Goal: Transaction & Acquisition: Purchase product/service

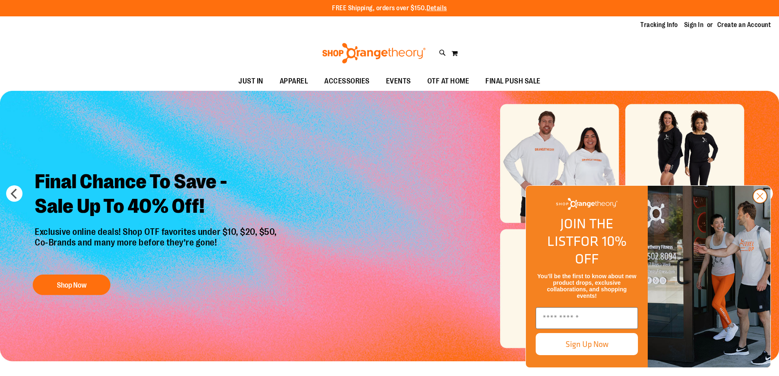
type input "**********"
click at [759, 203] on circle "Close dialog" at bounding box center [759, 195] width 13 height 13
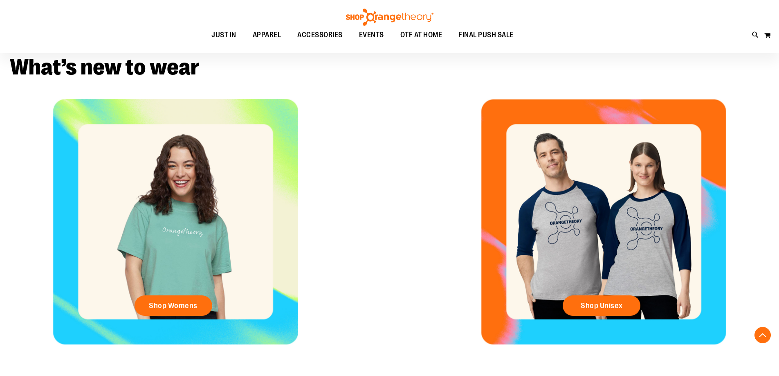
scroll to position [327, 0]
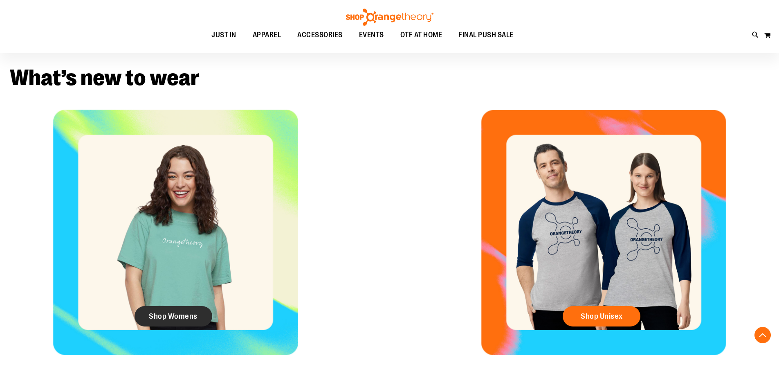
click at [175, 315] on span "Shop Womens" at bounding box center [173, 316] width 49 height 9
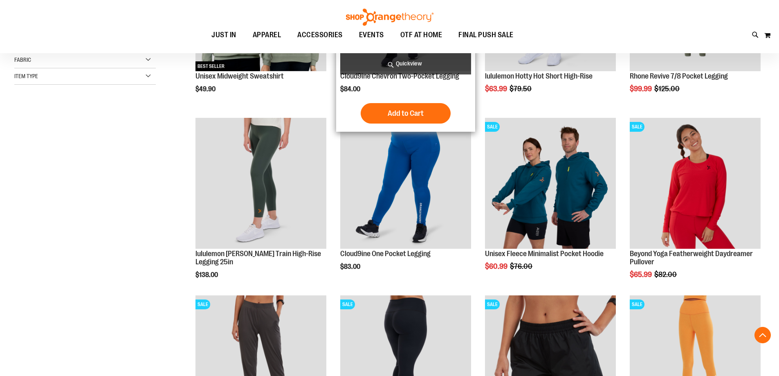
scroll to position [245, 0]
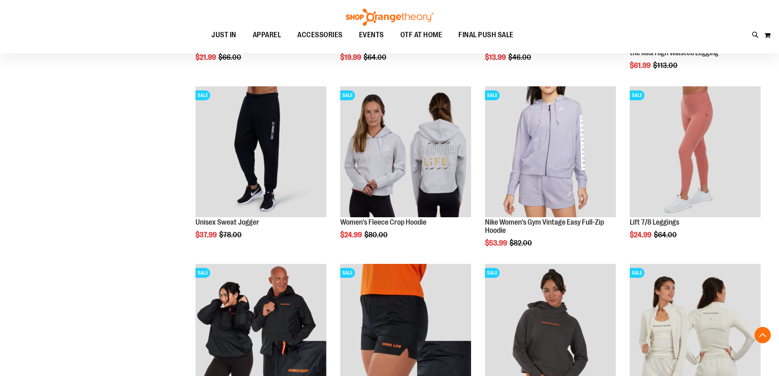
scroll to position [613, 0]
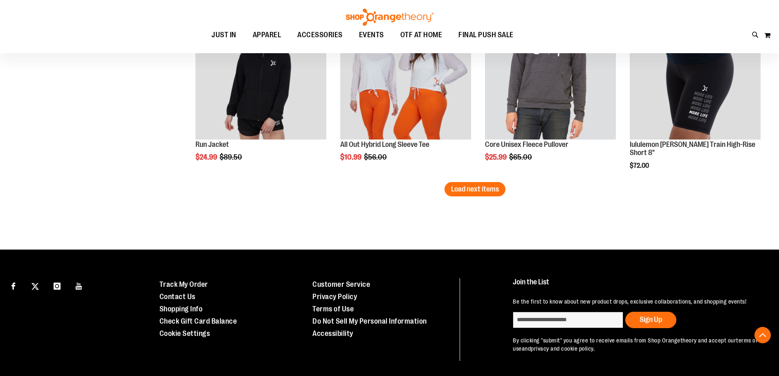
scroll to position [1594, 0]
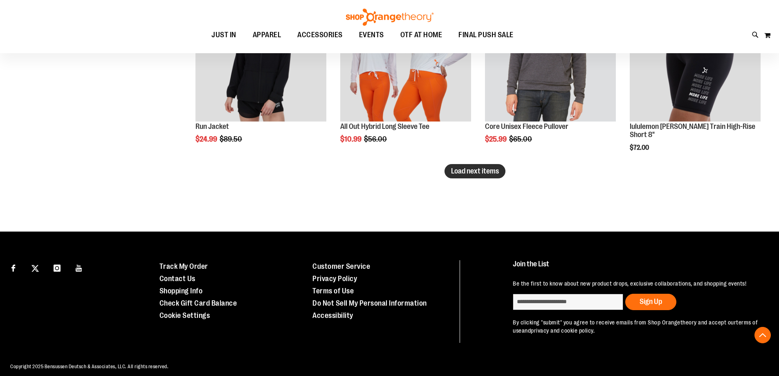
type input "**********"
click at [486, 173] on span "Load next items" at bounding box center [475, 171] width 48 height 8
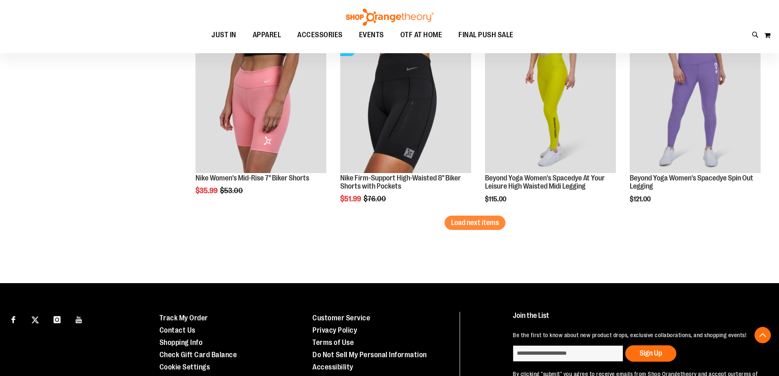
scroll to position [2085, 0]
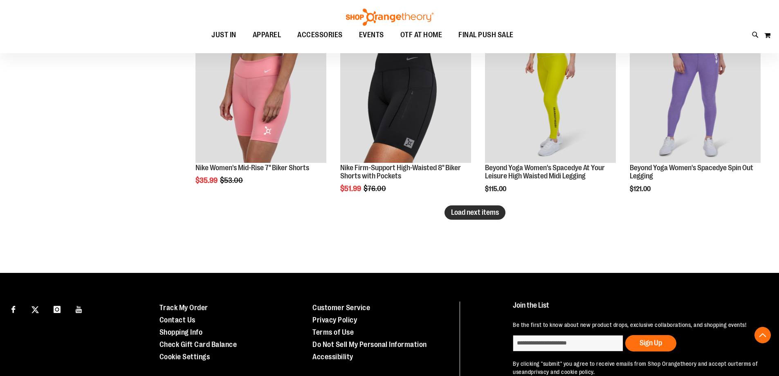
click at [462, 211] on span "Load next items" at bounding box center [475, 212] width 48 height 8
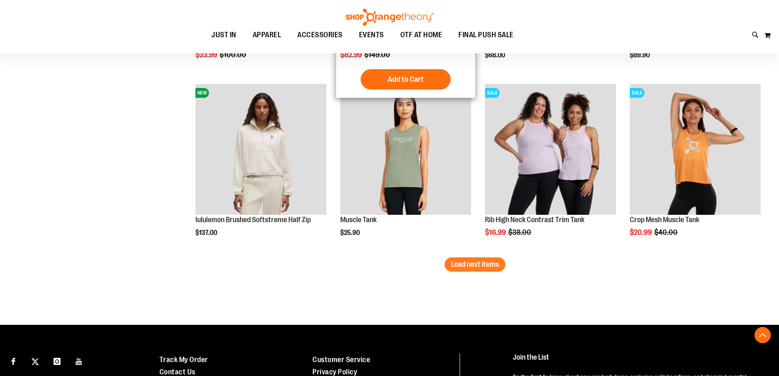
scroll to position [2575, 0]
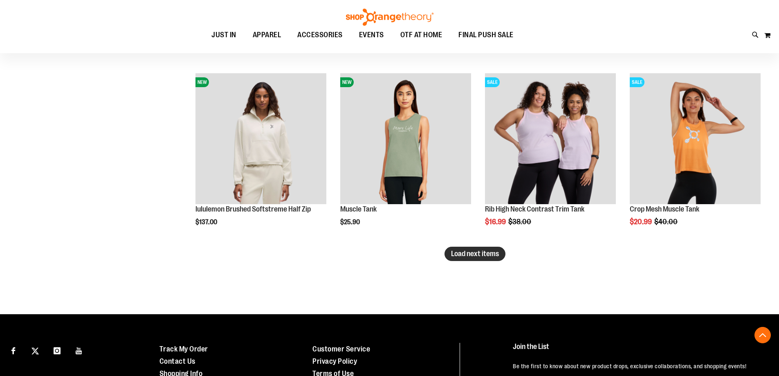
click at [484, 254] on span "Load next items" at bounding box center [475, 253] width 48 height 8
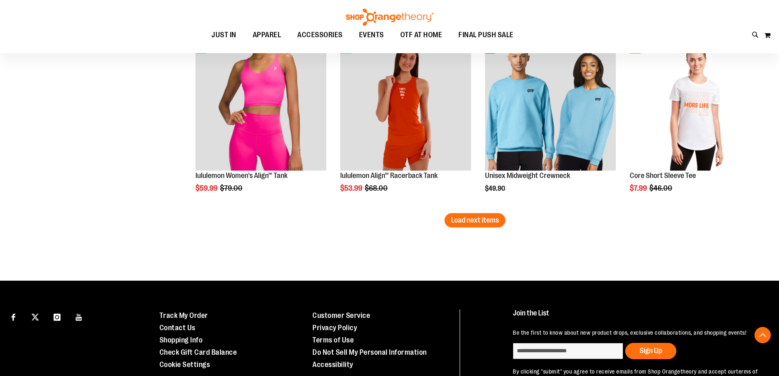
scroll to position [3148, 0]
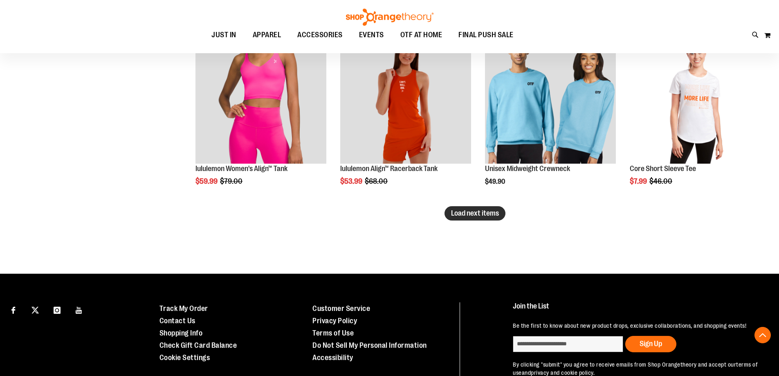
click at [469, 214] on span "Load next items" at bounding box center [475, 213] width 48 height 8
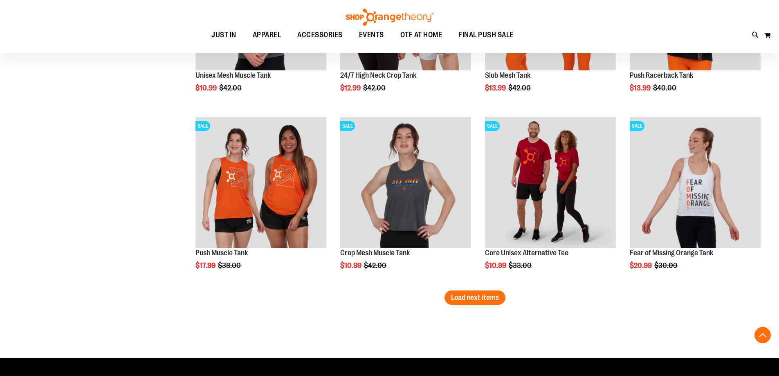
scroll to position [3597, 0]
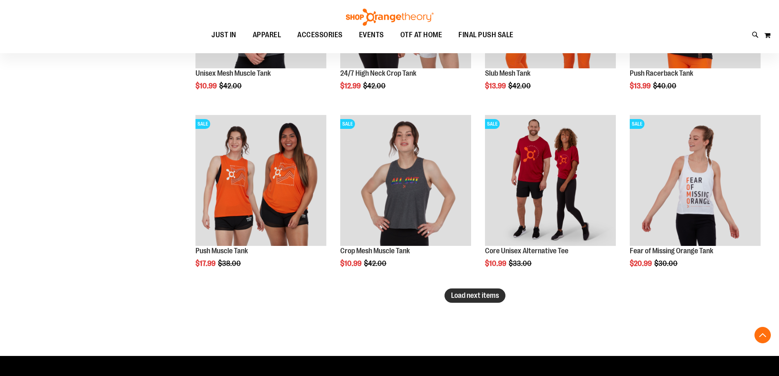
click at [467, 293] on span "Load next items" at bounding box center [475, 295] width 48 height 8
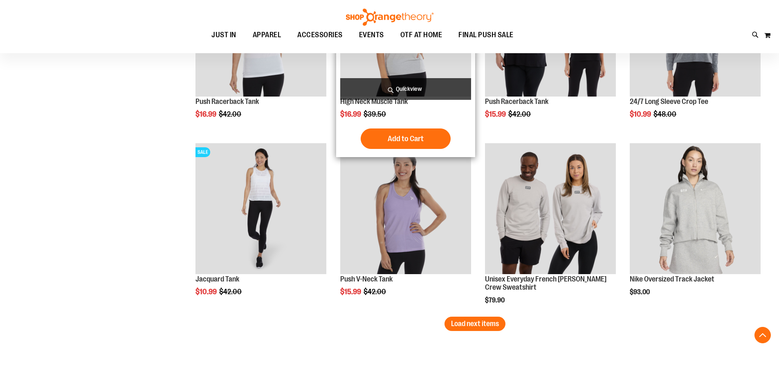
scroll to position [4088, 0]
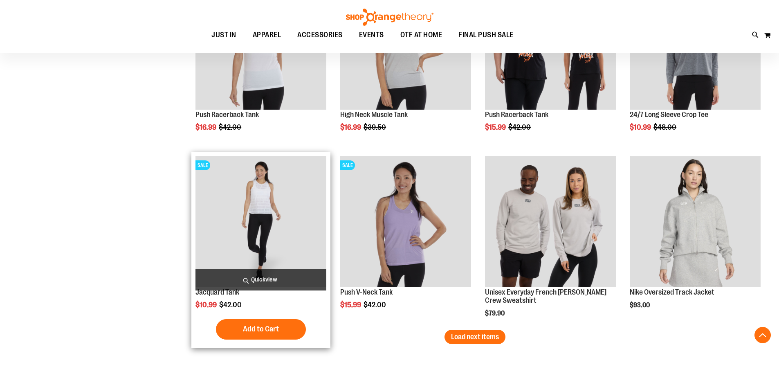
click at [274, 249] on img "product" at bounding box center [260, 221] width 131 height 131
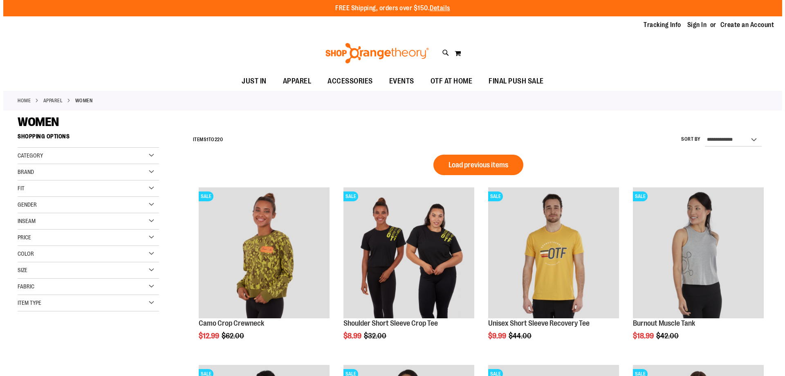
scroll to position [545, 0]
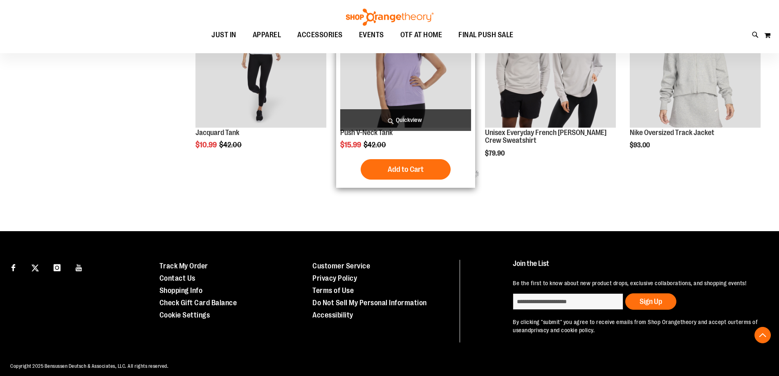
type input "**********"
click at [399, 124] on span "Quickview" at bounding box center [405, 120] width 131 height 22
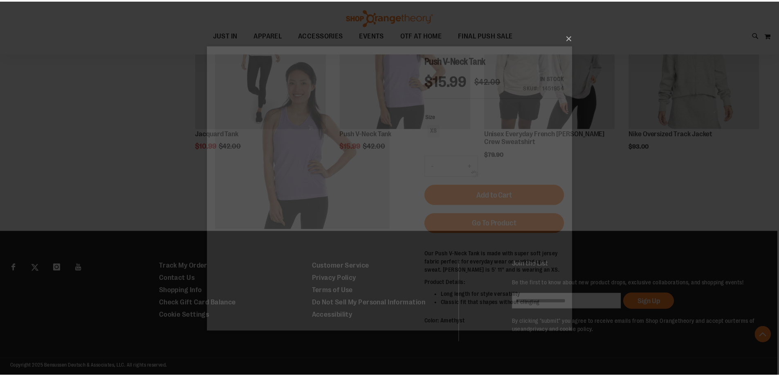
scroll to position [0, 0]
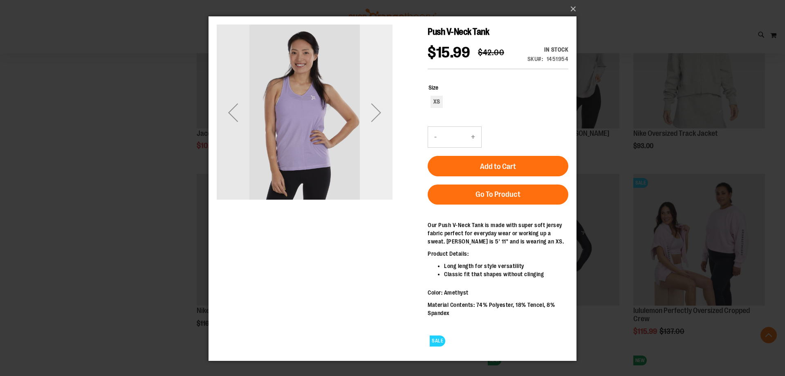
click at [379, 108] on div "Next" at bounding box center [376, 112] width 33 height 33
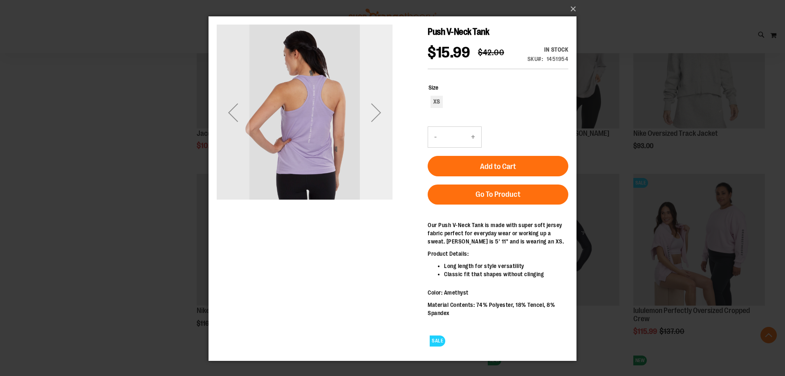
click at [379, 108] on div "Next" at bounding box center [376, 112] width 33 height 33
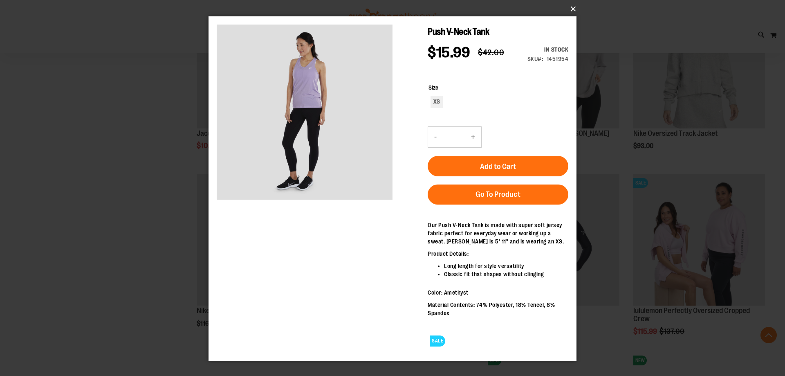
click at [573, 7] on button "×" at bounding box center [395, 9] width 368 height 18
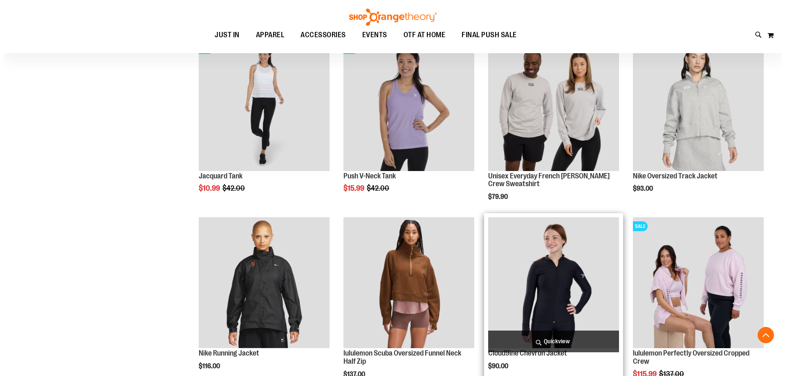
scroll to position [545, 0]
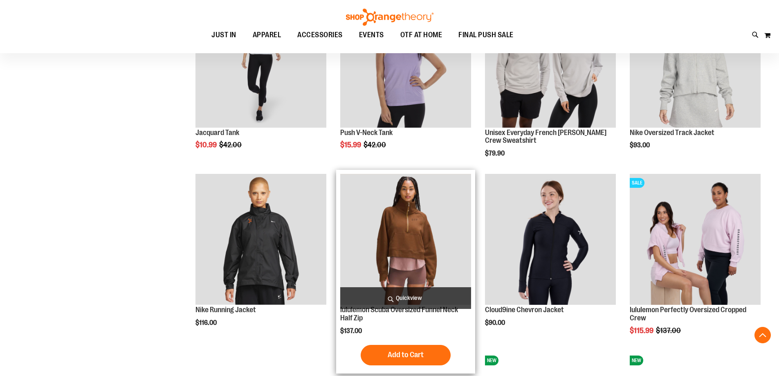
click at [406, 292] on span "Quickview" at bounding box center [405, 298] width 131 height 22
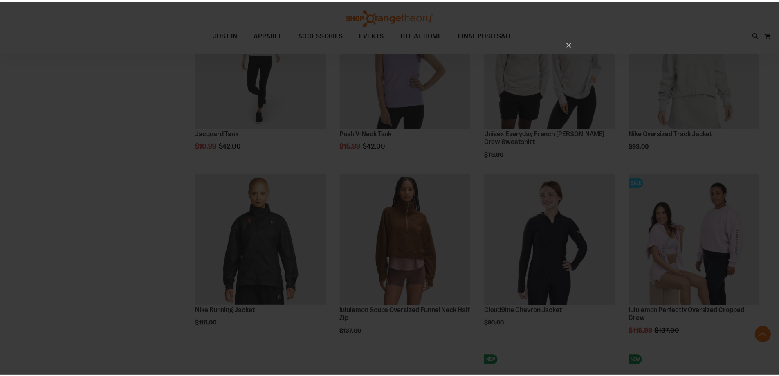
scroll to position [0, 0]
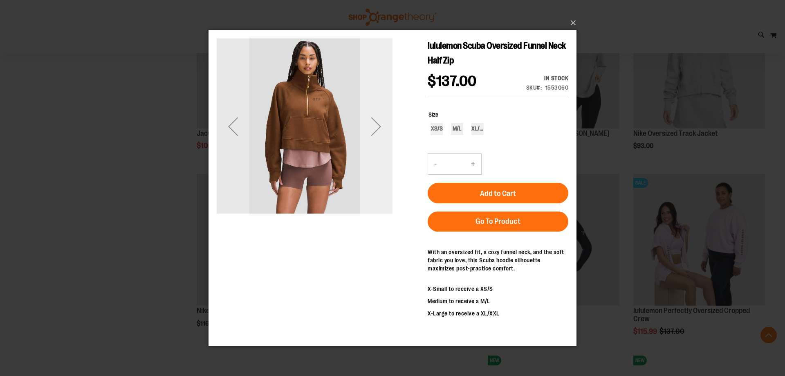
click at [381, 127] on div "Next" at bounding box center [376, 126] width 33 height 33
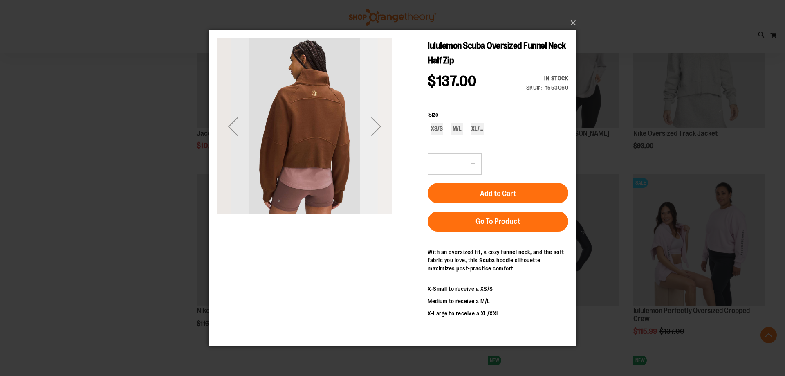
click at [381, 127] on div "Next" at bounding box center [376, 126] width 33 height 33
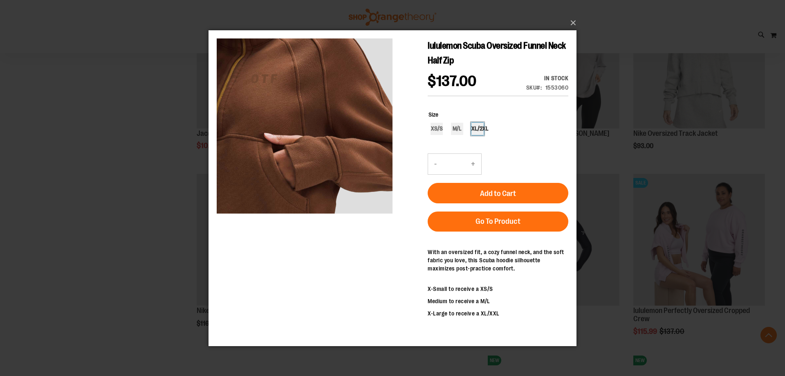
click at [475, 129] on div "XL/2XL" at bounding box center [477, 128] width 12 height 12
type input "***"
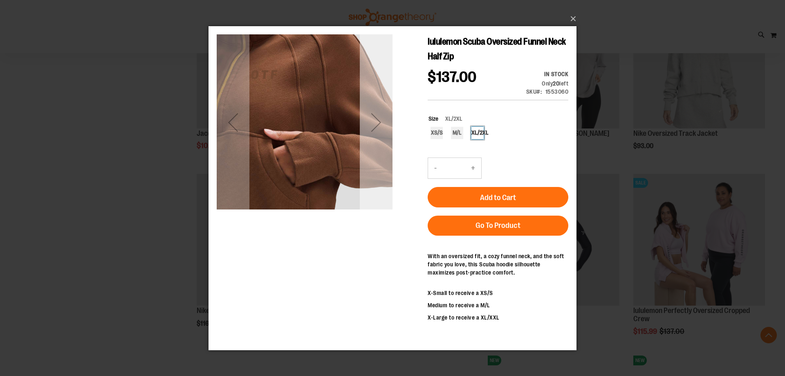
click at [389, 117] on div "Next" at bounding box center [376, 121] width 33 height 33
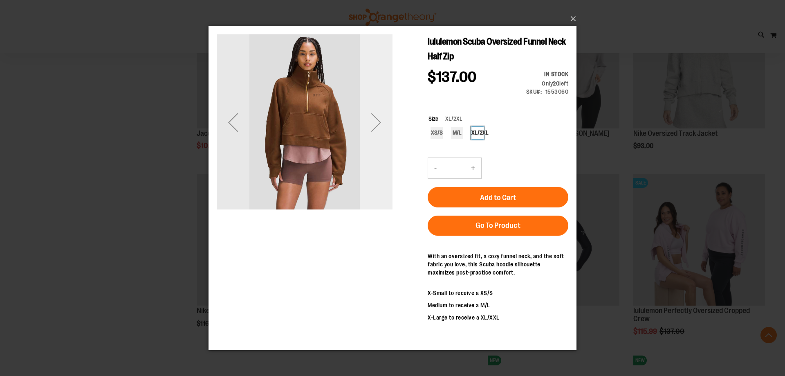
click at [389, 117] on div "Next" at bounding box center [376, 121] width 33 height 33
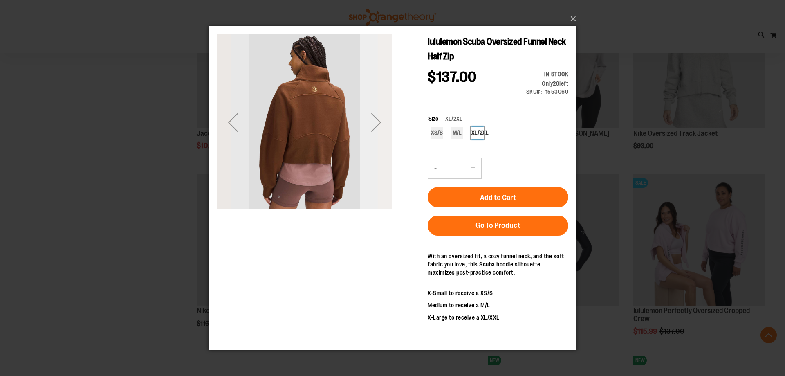
click at [390, 123] on div "Next" at bounding box center [376, 121] width 33 height 33
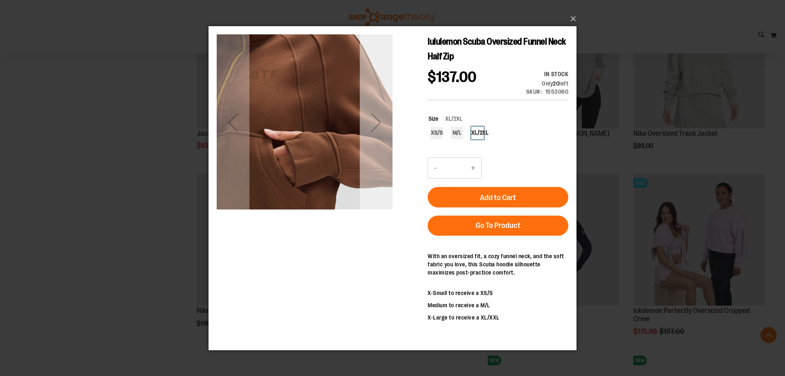
click at [389, 123] on div "Next" at bounding box center [376, 121] width 33 height 33
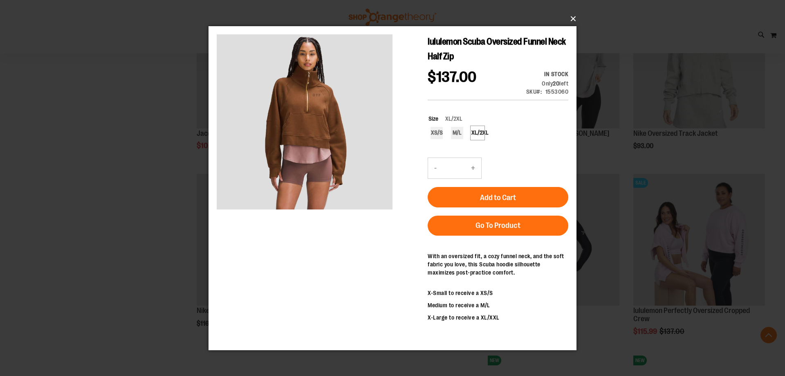
click at [572, 18] on button "×" at bounding box center [395, 19] width 368 height 18
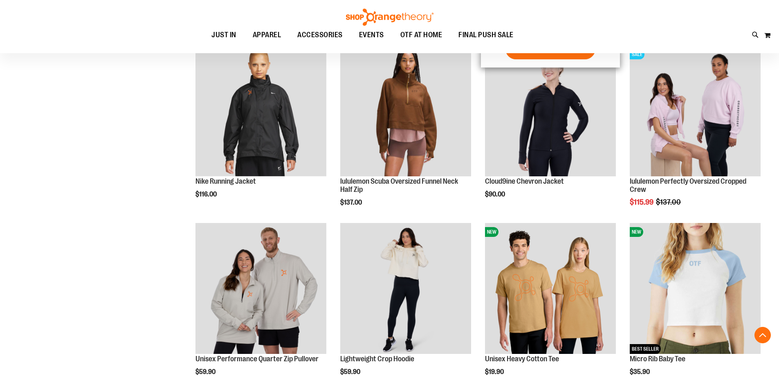
scroll to position [627, 0]
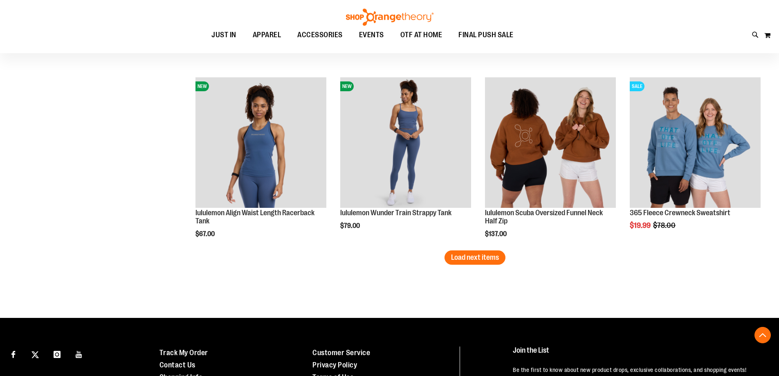
scroll to position [1608, 0]
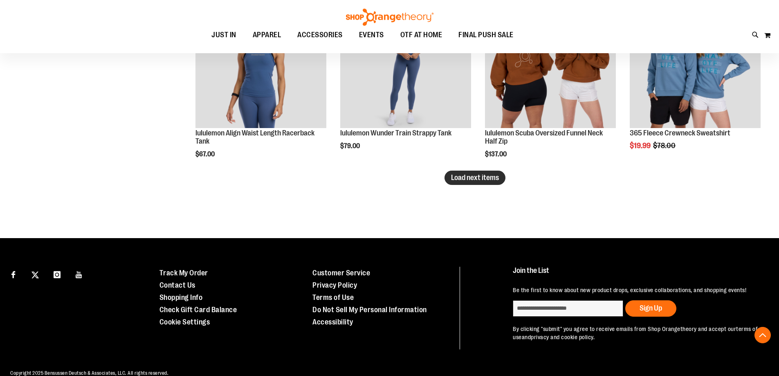
click at [482, 179] on span "Load next items" at bounding box center [475, 177] width 48 height 8
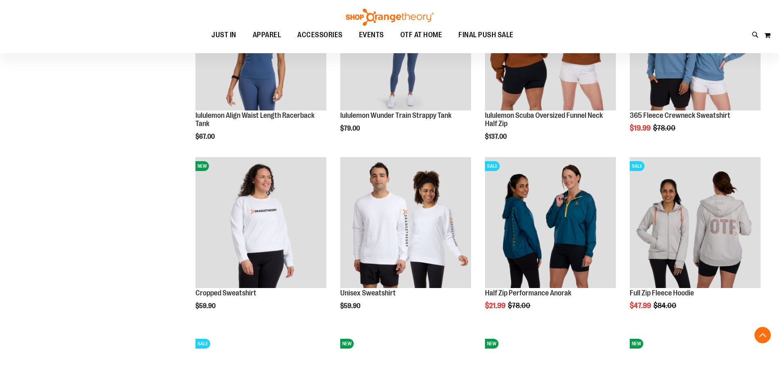
scroll to position [1649, 0]
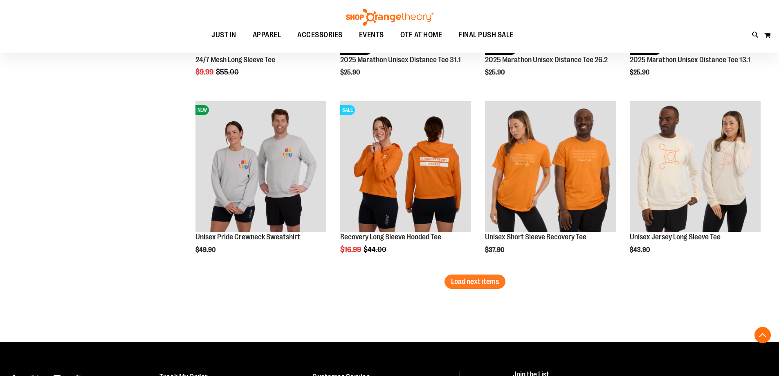
scroll to position [2058, 0]
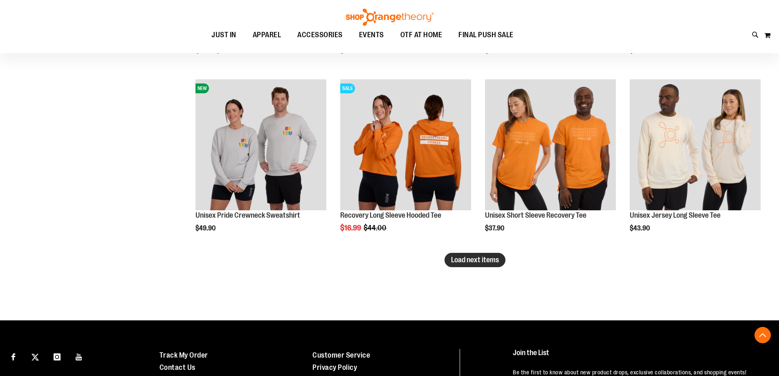
click at [473, 264] on span "Load next items" at bounding box center [475, 260] width 48 height 8
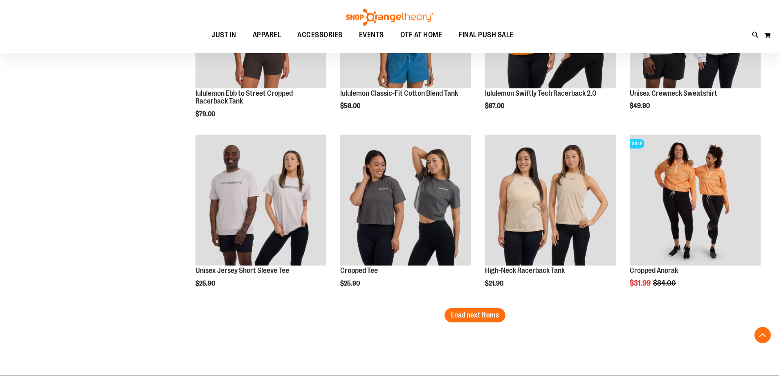
scroll to position [2548, 0]
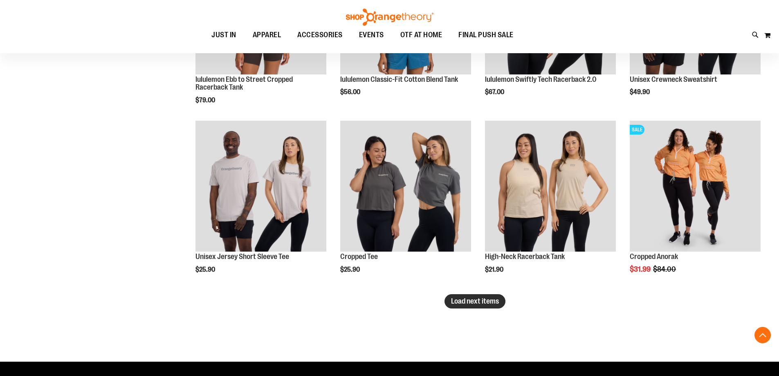
click at [480, 305] on button "Load next items" at bounding box center [474, 301] width 61 height 14
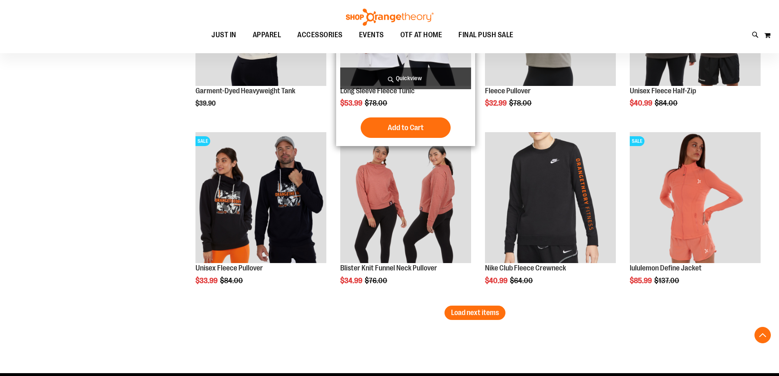
scroll to position [3080, 0]
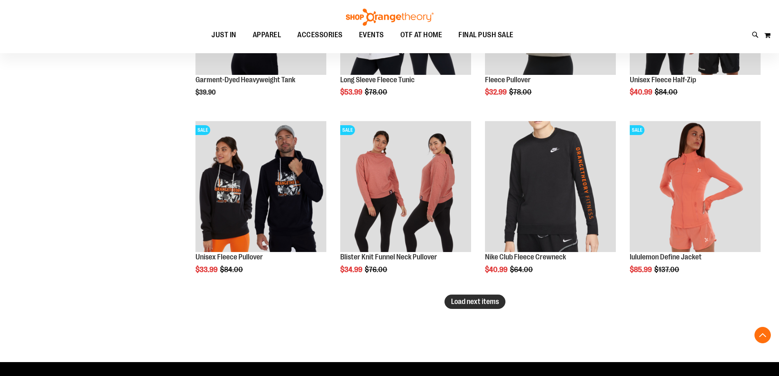
click at [464, 301] on span "Load next items" at bounding box center [475, 301] width 48 height 8
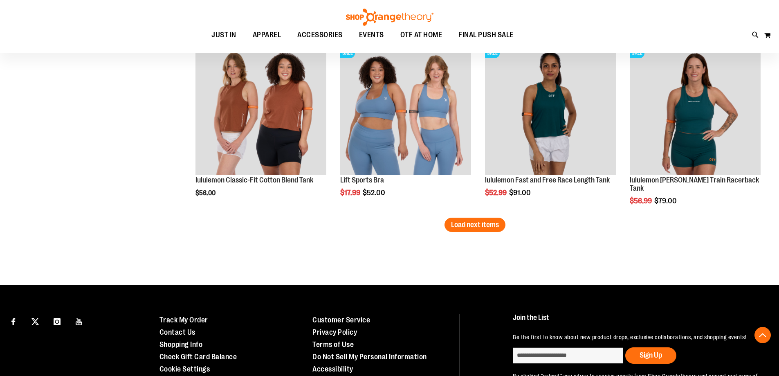
scroll to position [3693, 0]
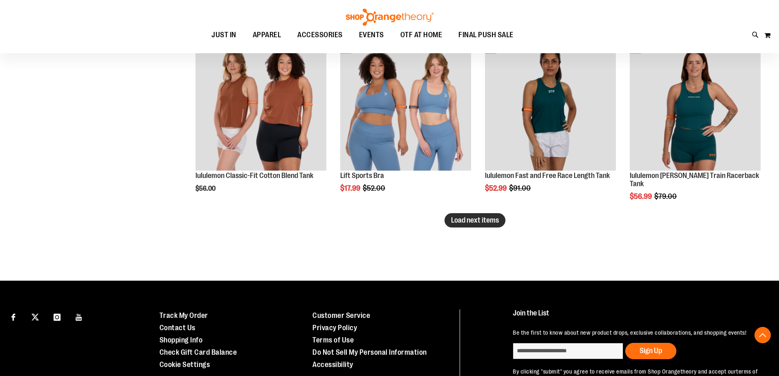
click at [474, 220] on span "Load next items" at bounding box center [475, 220] width 48 height 8
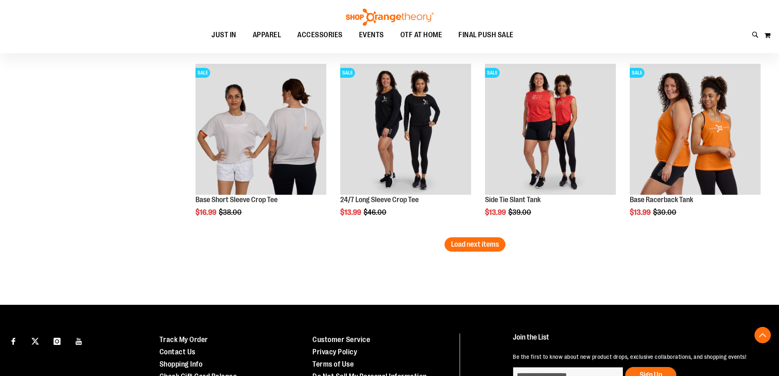
scroll to position [4225, 0]
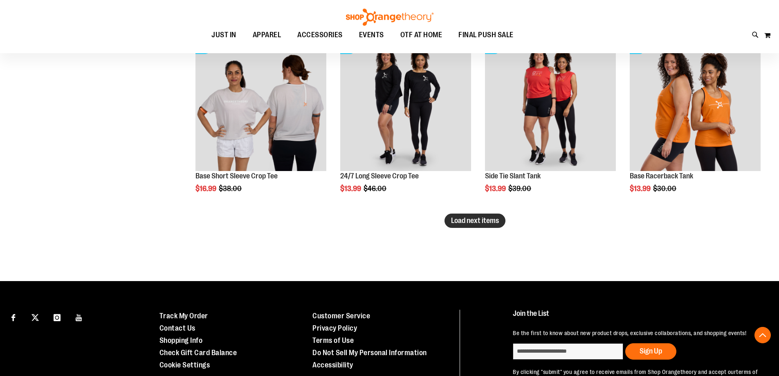
click at [467, 223] on span "Load next items" at bounding box center [475, 220] width 48 height 8
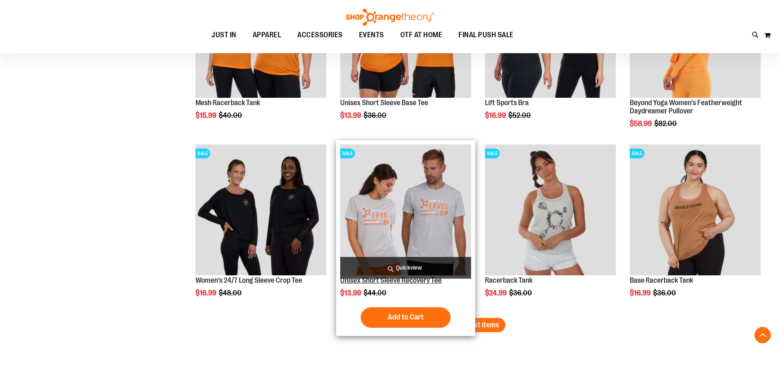
scroll to position [4685, 0]
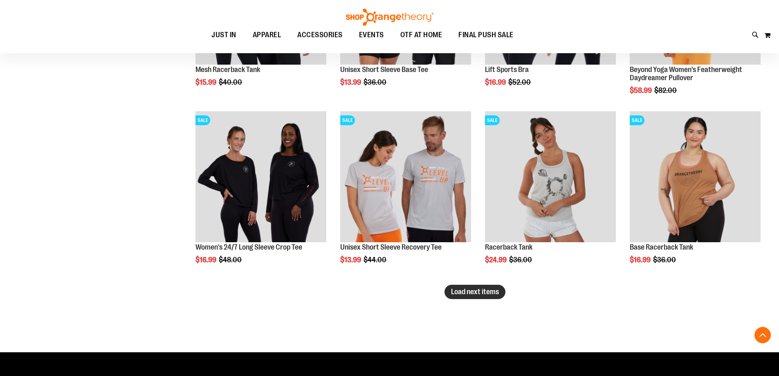
click at [453, 289] on span "Load next items" at bounding box center [475, 291] width 48 height 8
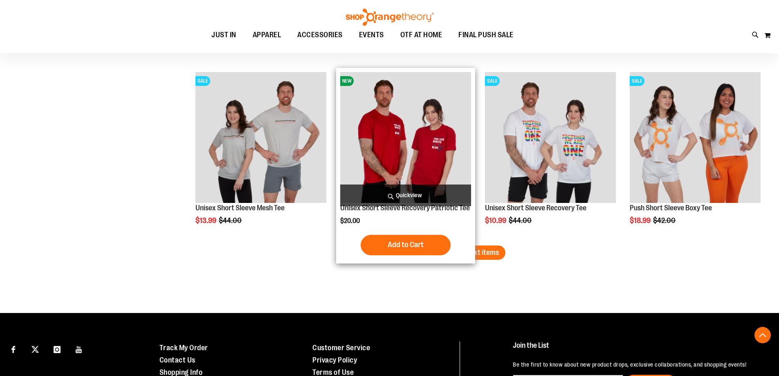
scroll to position [5258, 0]
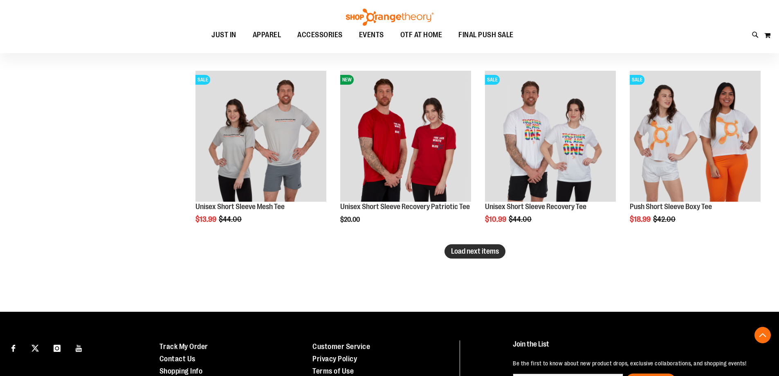
click at [453, 252] on span "Load next items" at bounding box center [475, 251] width 48 height 8
